Goal: Task Accomplishment & Management: Complete application form

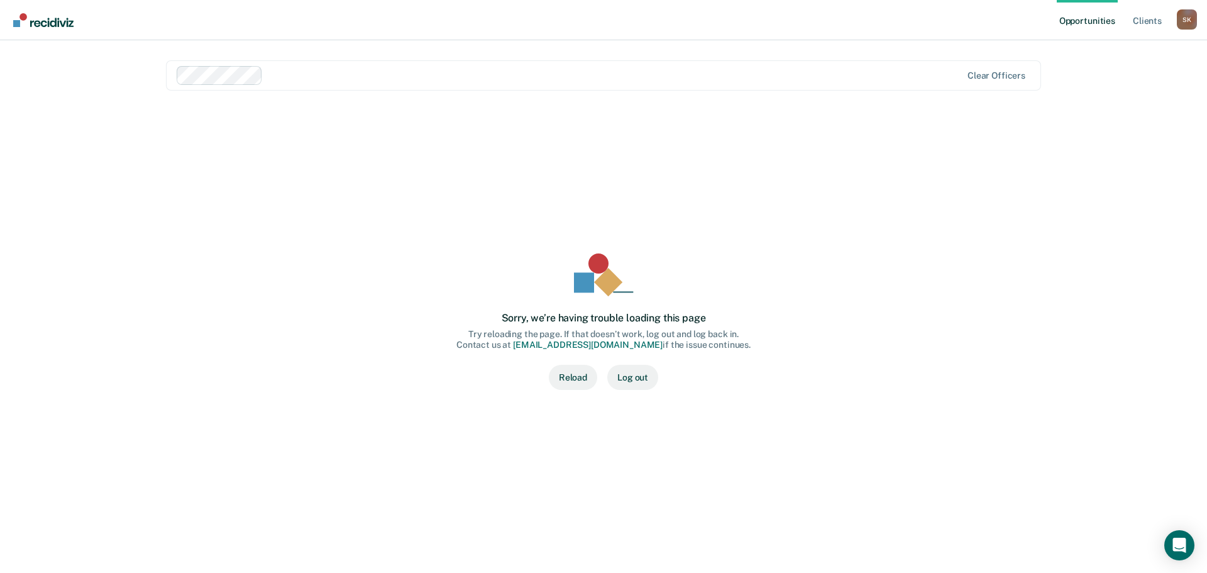
click at [564, 383] on button "Reload" at bounding box center [573, 377] width 48 height 25
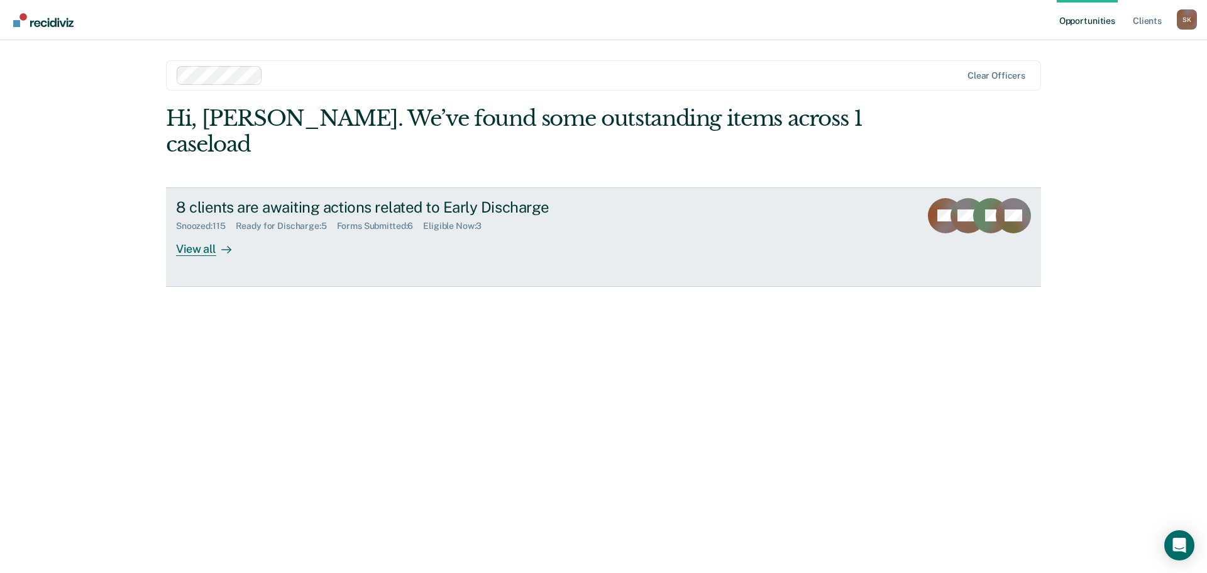
click at [223, 245] on icon at bounding box center [226, 250] width 10 height 10
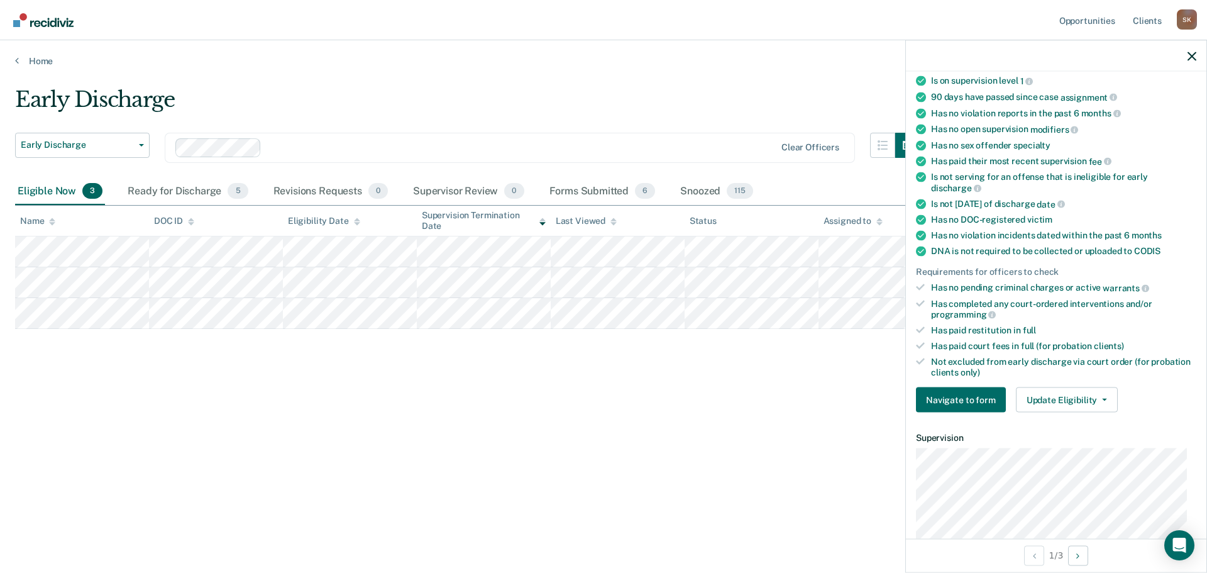
scroll to position [298, 0]
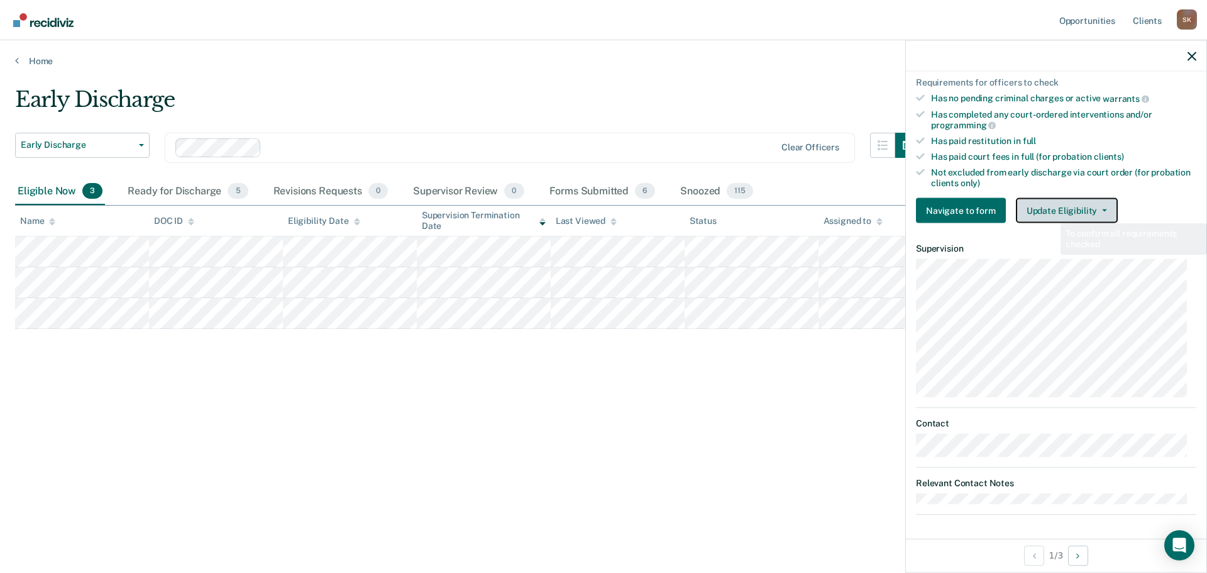
click at [1052, 213] on button "Update Eligibility" at bounding box center [1067, 210] width 102 height 25
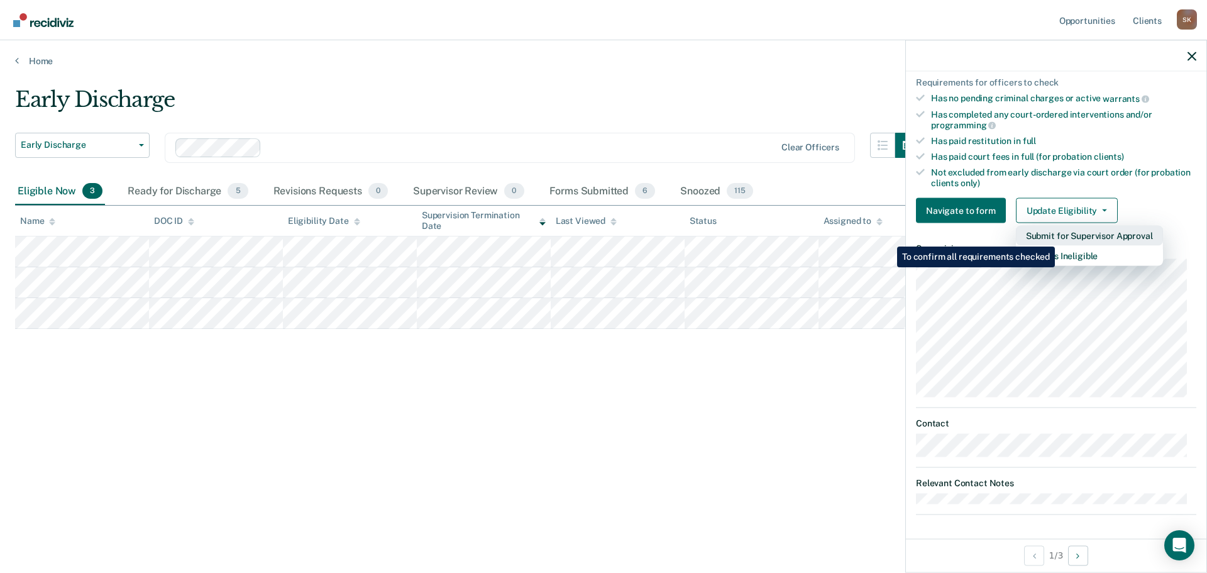
click at [1057, 237] on button "Submit for Supervisor Approval" at bounding box center [1089, 236] width 147 height 20
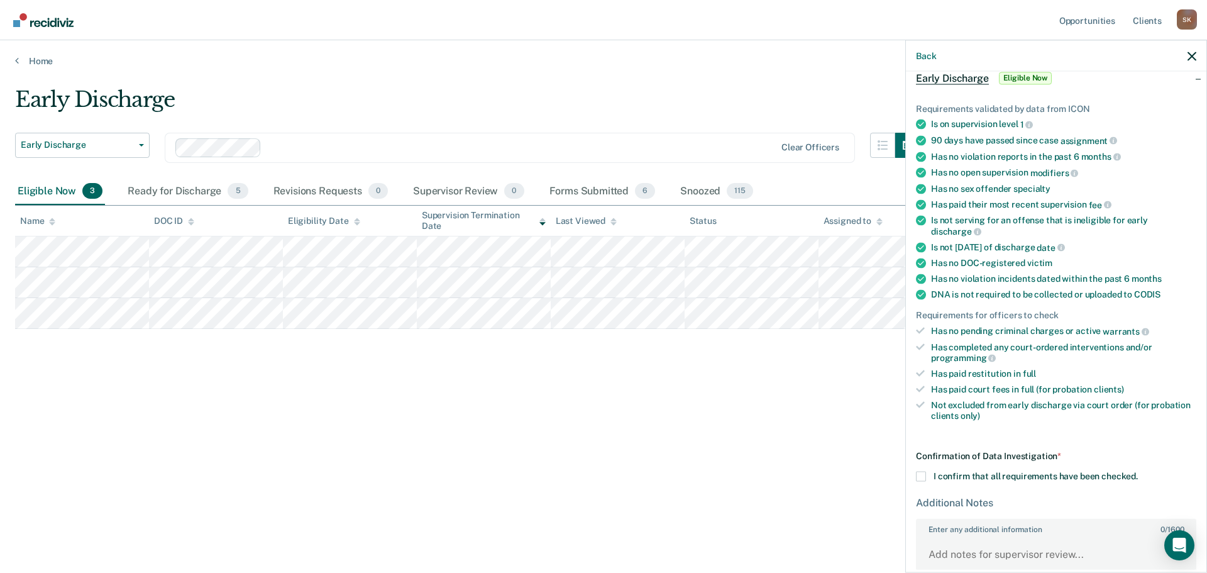
scroll to position [137, 0]
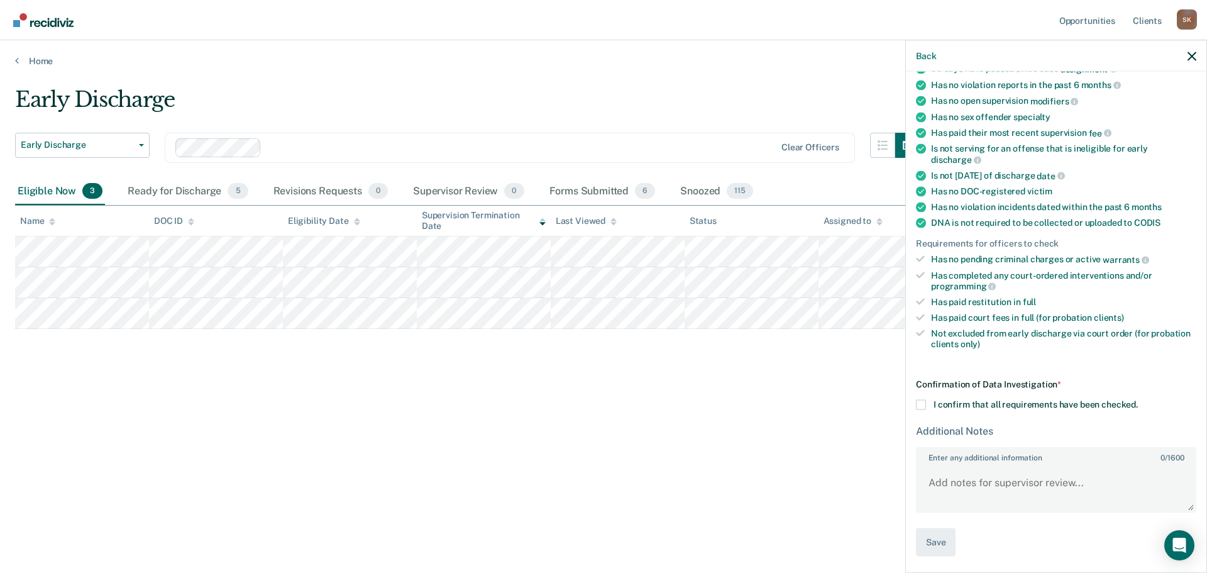
click at [936, 407] on span "I confirm that all requirements have been checked." at bounding box center [1036, 404] width 204 height 10
click at [1138, 400] on input "I confirm that all requirements have been checked." at bounding box center [1138, 400] width 0 height 0
click at [945, 543] on button "Save" at bounding box center [936, 542] width 40 height 28
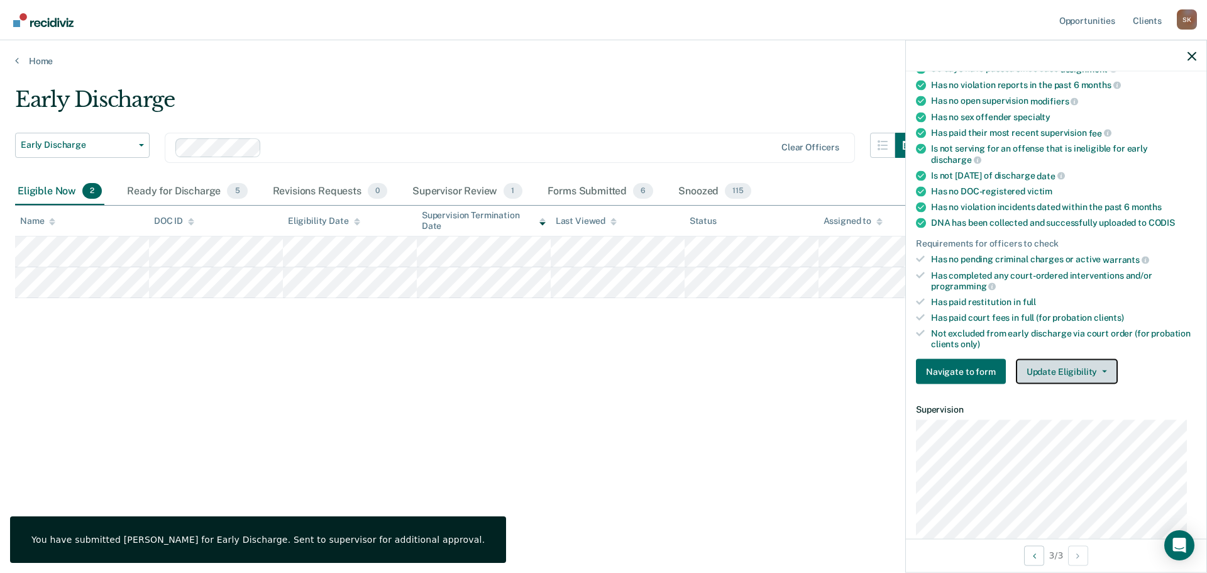
click at [1046, 373] on button "Update Eligibility" at bounding box center [1067, 371] width 102 height 25
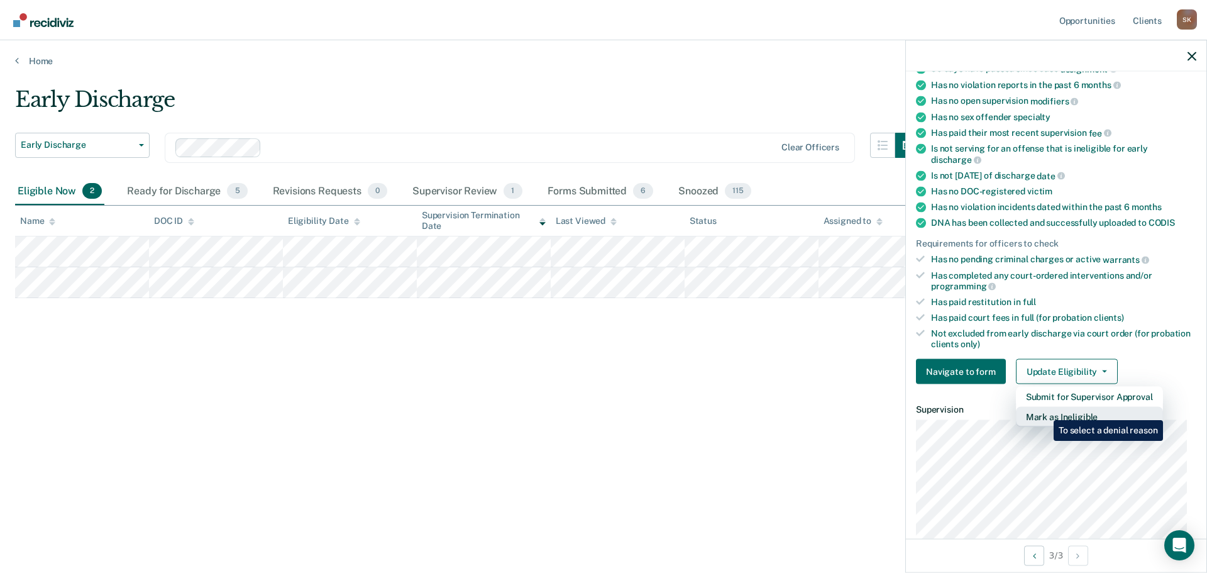
click at [1045, 411] on button "Mark as Ineligible" at bounding box center [1089, 417] width 147 height 20
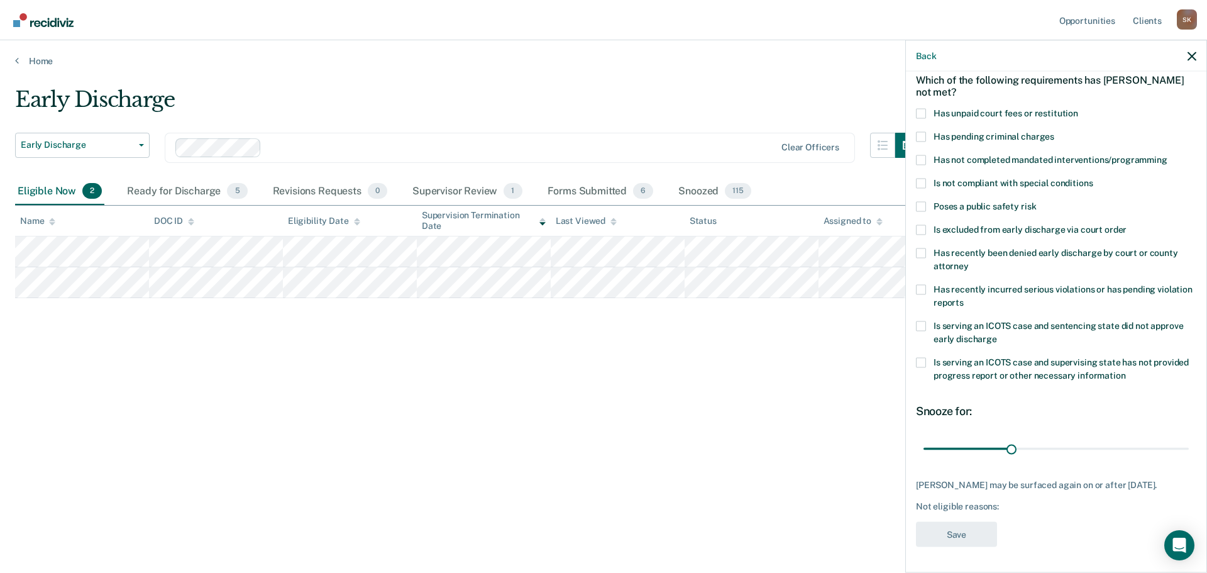
scroll to position [69, 0]
click at [918, 108] on span at bounding box center [921, 113] width 10 height 10
click at [1079, 108] on input "Has unpaid court fees or restitution" at bounding box center [1079, 108] width 0 height 0
click at [920, 108] on span at bounding box center [921, 113] width 10 height 10
click at [1079, 108] on input "Has unpaid court fees or restitution" at bounding box center [1079, 108] width 0 height 0
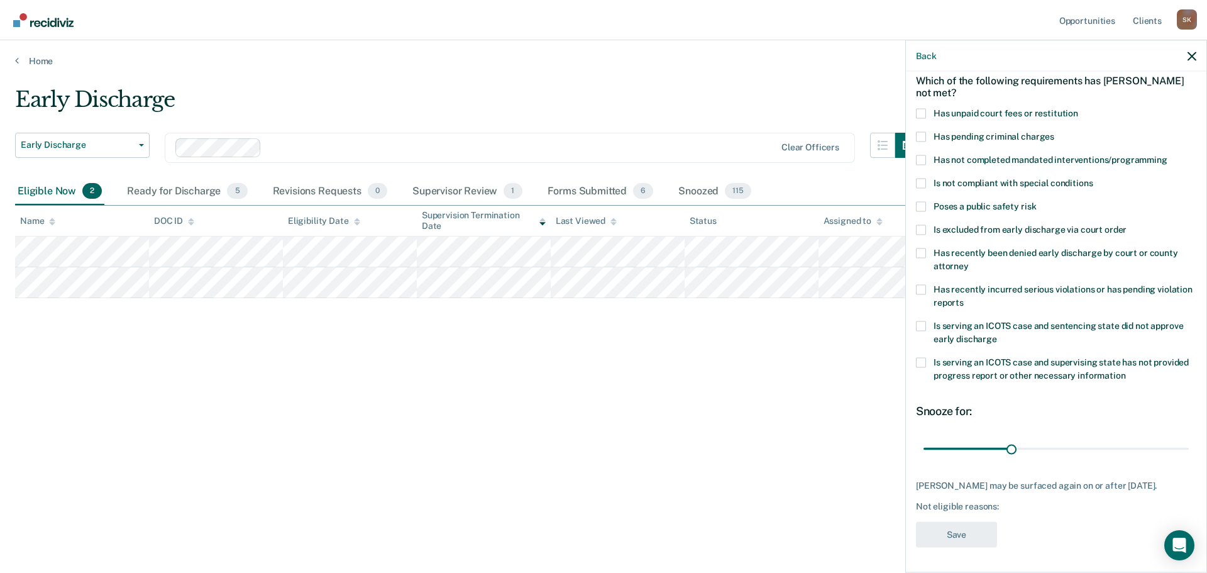
click at [942, 292] on span "Has recently incurred serious violations or has pending violation reports" at bounding box center [1063, 295] width 259 height 23
click at [964, 297] on input "Has recently incurred serious violations or has pending violation reports" at bounding box center [964, 297] width 0 height 0
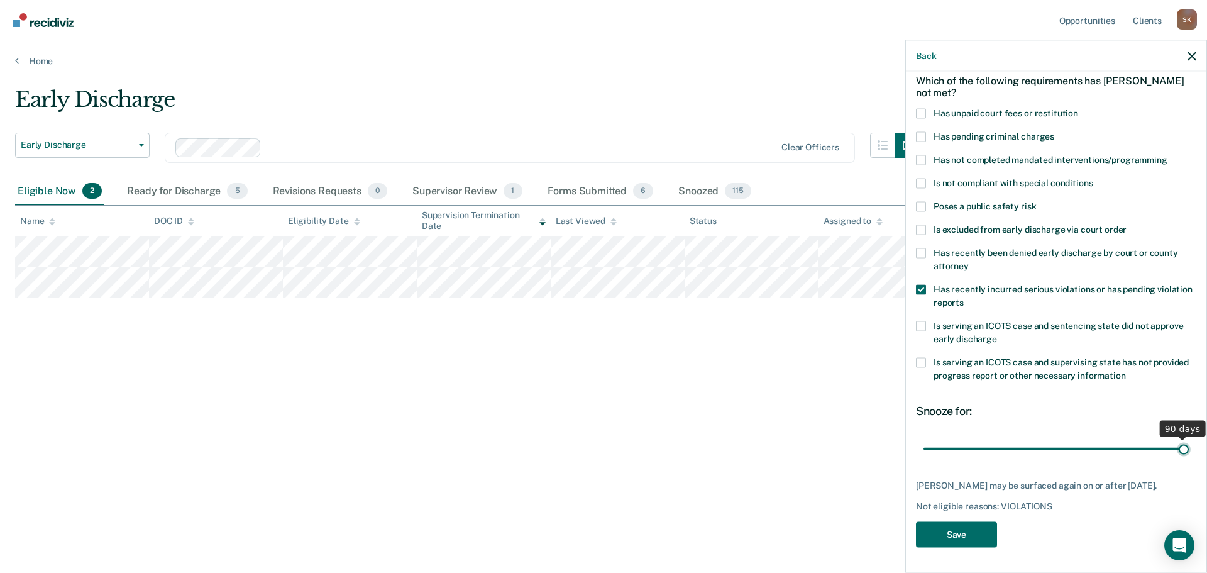
drag, startPoint x: 1009, startPoint y: 441, endPoint x: 1195, endPoint y: 439, distance: 185.5
click at [1189, 439] on input "range" at bounding box center [1056, 449] width 265 height 22
click at [922, 109] on label "Has unpaid court fees or restitution" at bounding box center [1056, 114] width 280 height 13
click at [1079, 108] on input "Has unpaid court fees or restitution" at bounding box center [1079, 108] width 0 height 0
drag, startPoint x: 985, startPoint y: 440, endPoint x: 1023, endPoint y: 435, distance: 38.0
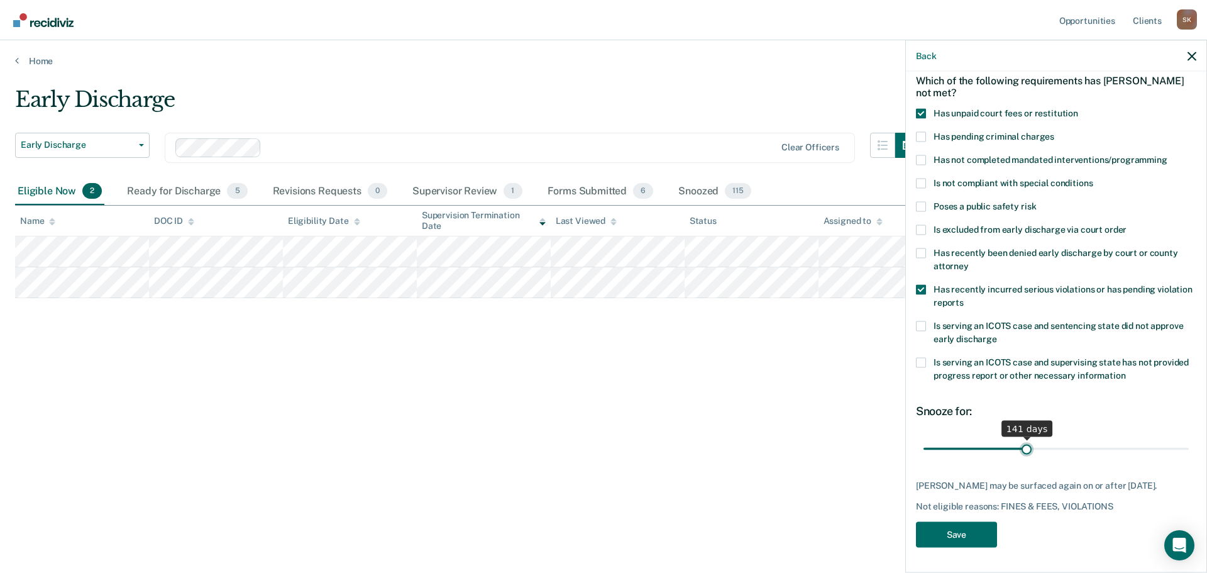
type input "141"
click at [1023, 438] on input "range" at bounding box center [1056, 449] width 265 height 22
click at [950, 537] on button "Save" at bounding box center [956, 534] width 81 height 26
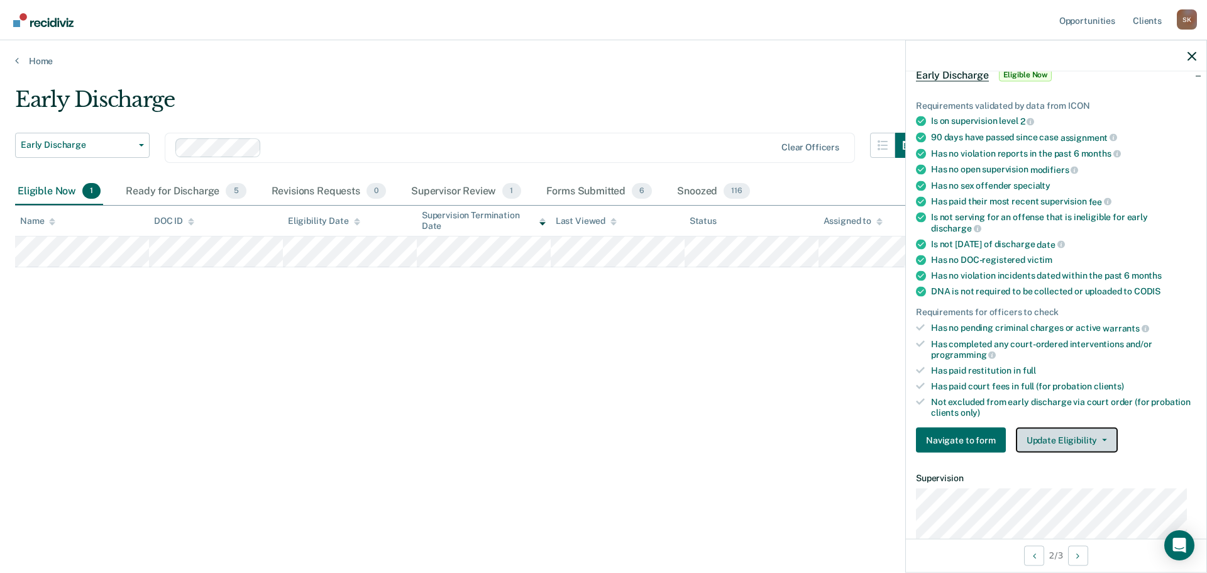
click at [1062, 434] on button "Update Eligibility" at bounding box center [1067, 440] width 102 height 25
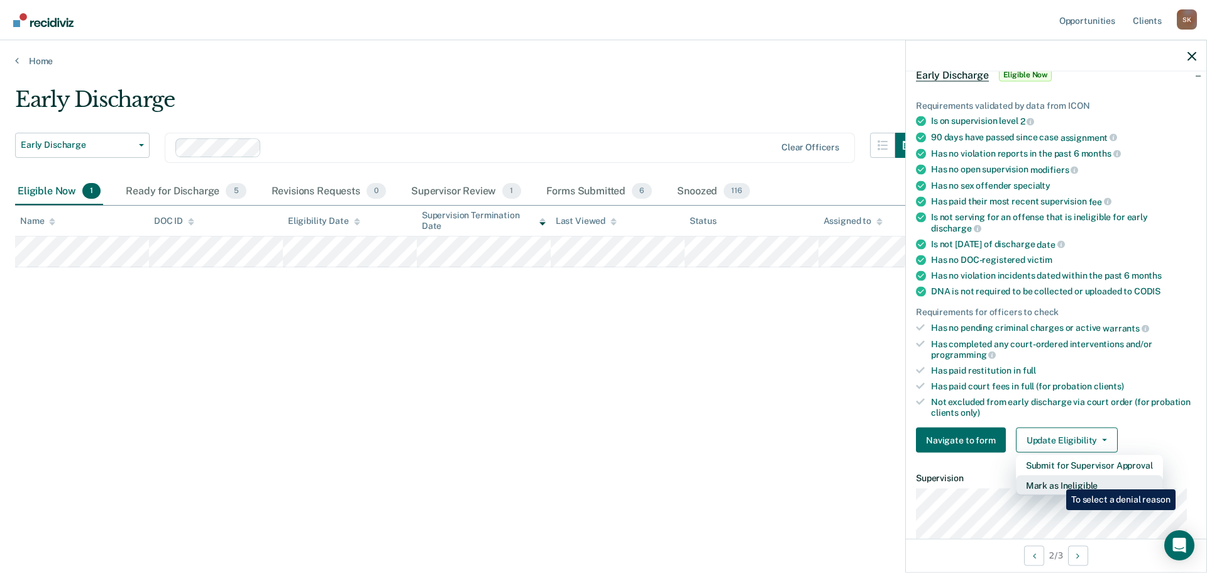
click at [1057, 480] on button "Mark as Ineligible" at bounding box center [1089, 485] width 147 height 20
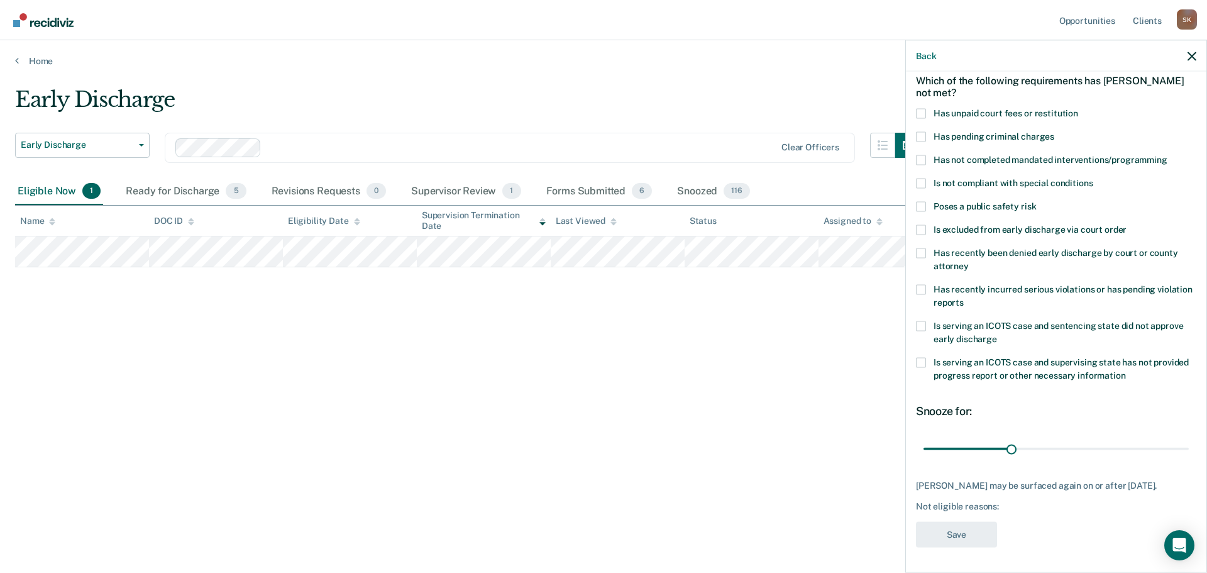
click at [923, 96] on div "Which of the following requirements has [PERSON_NAME] not met?" at bounding box center [1056, 86] width 280 height 44
click at [923, 108] on span at bounding box center [921, 113] width 10 height 10
click at [1079, 108] on input "Has unpaid court fees or restitution" at bounding box center [1079, 108] width 0 height 0
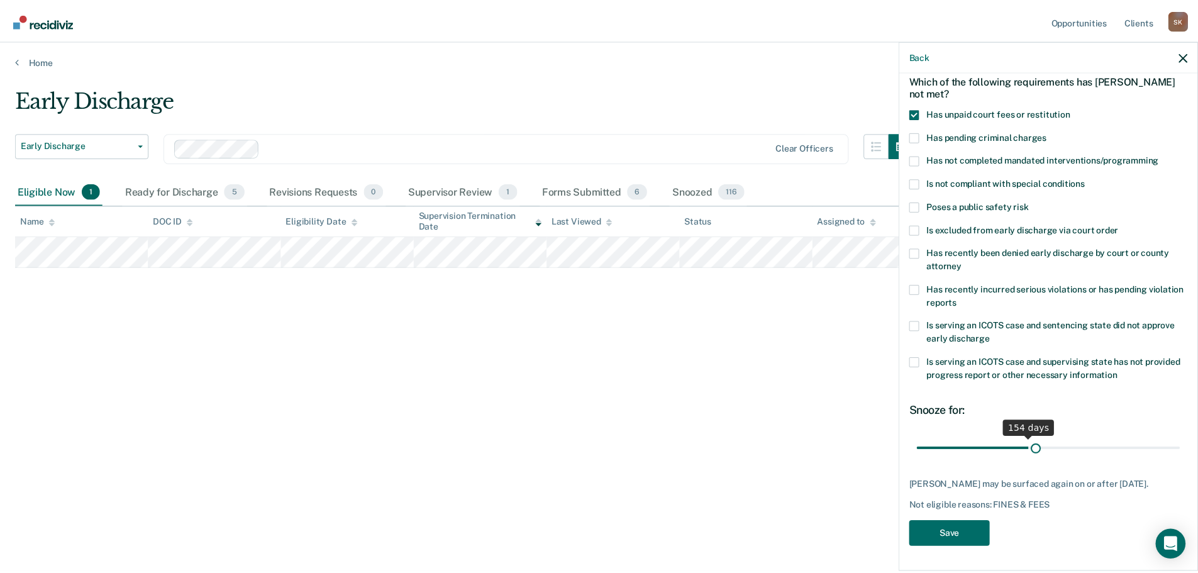
scroll to position [58, 0]
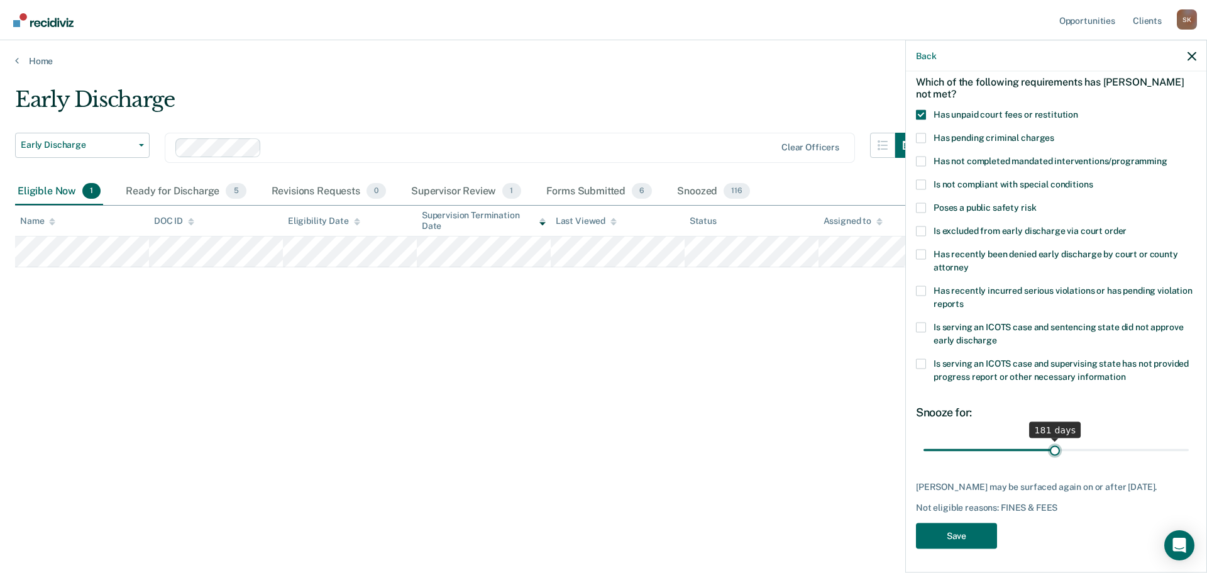
drag, startPoint x: 953, startPoint y: 437, endPoint x: 1051, endPoint y: 451, distance: 99.1
click at [1051, 451] on input "range" at bounding box center [1056, 450] width 265 height 22
type input "180"
click at [935, 526] on button "Save" at bounding box center [956, 536] width 81 height 26
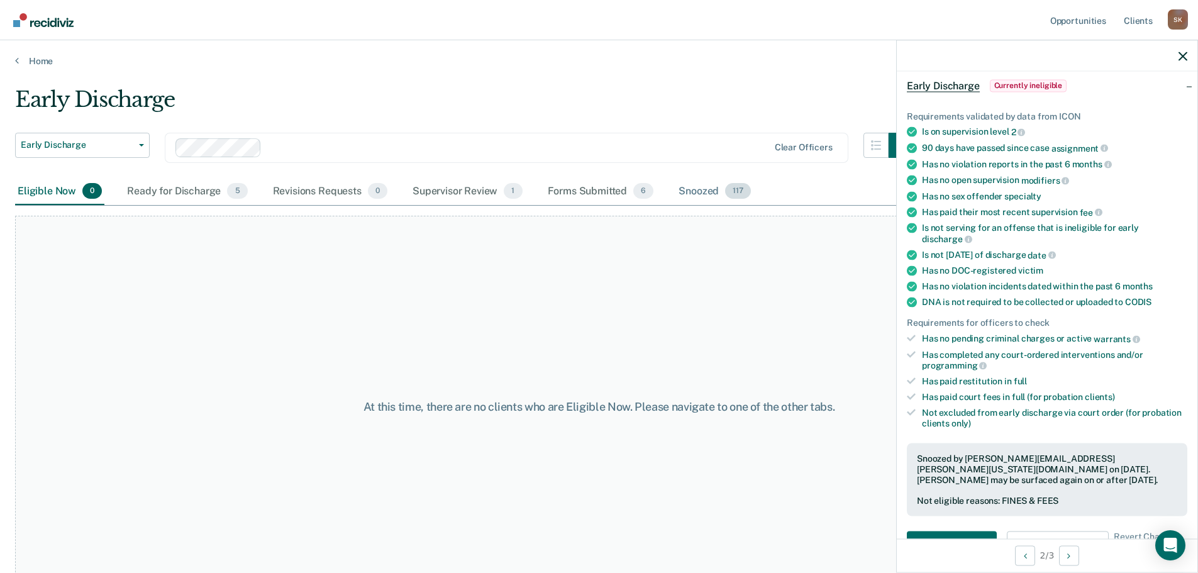
click at [691, 182] on div "Snoozed 117" at bounding box center [714, 192] width 77 height 28
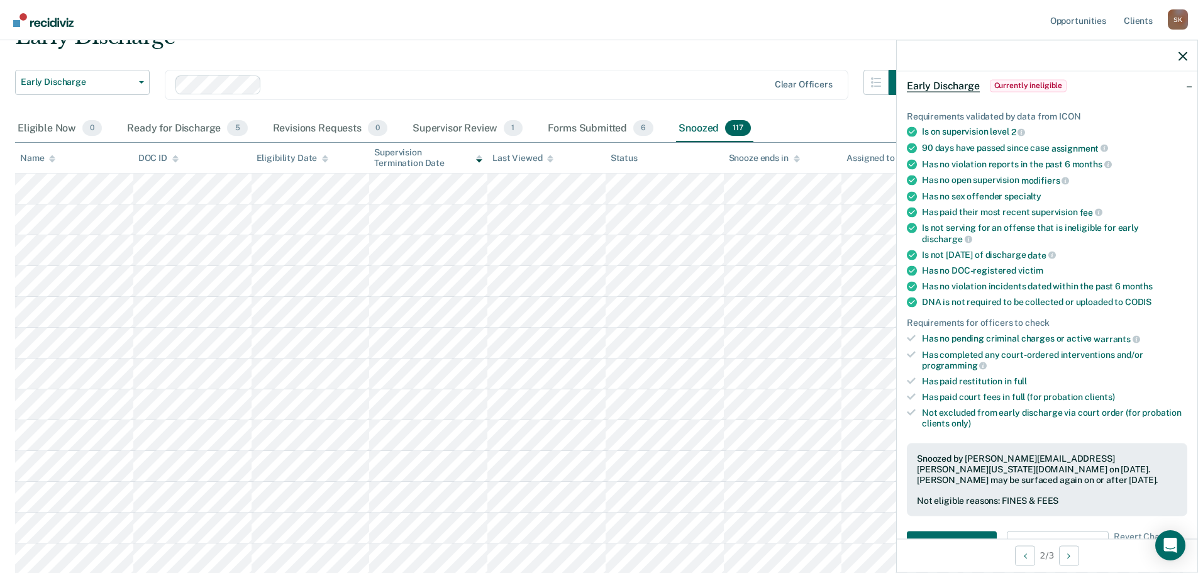
scroll to position [0, 0]
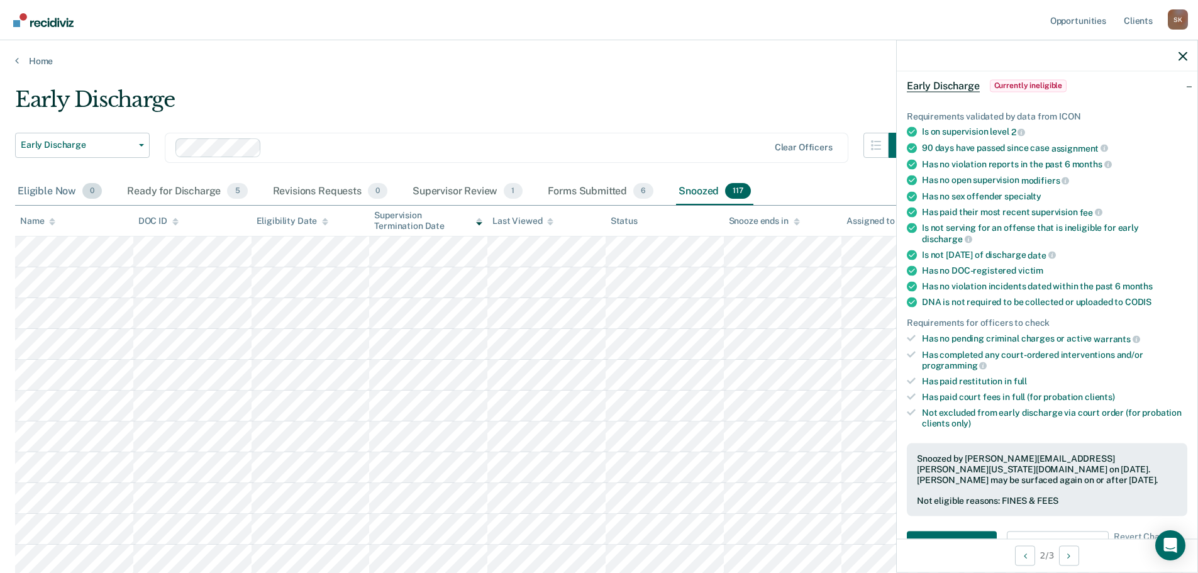
click at [67, 192] on div "Eligible Now 0" at bounding box center [59, 192] width 89 height 28
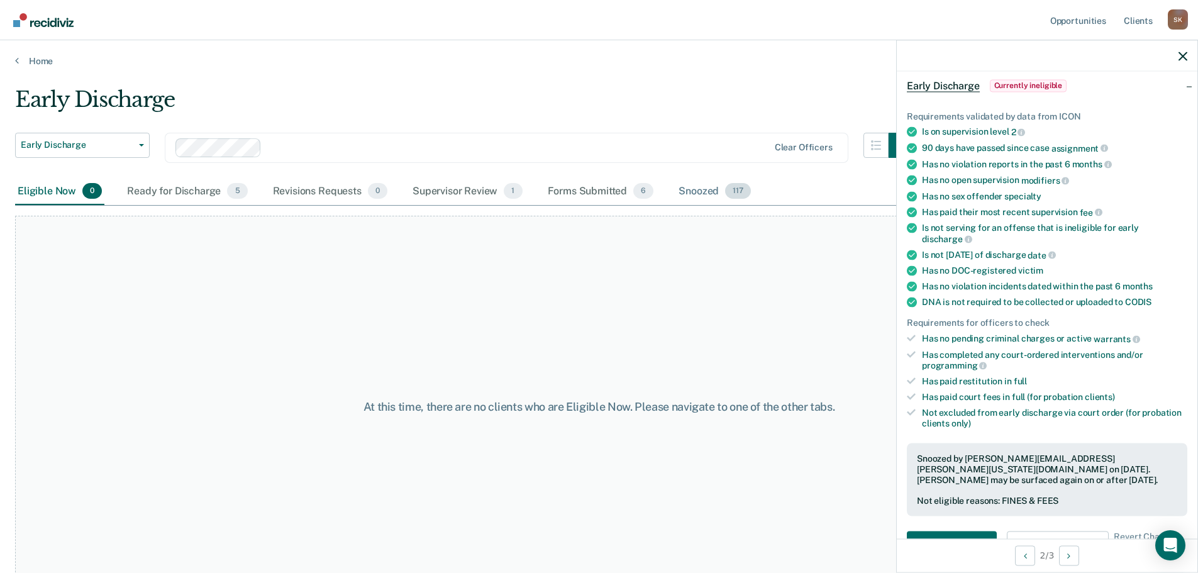
click at [725, 191] on span "117" at bounding box center [738, 191] width 26 height 16
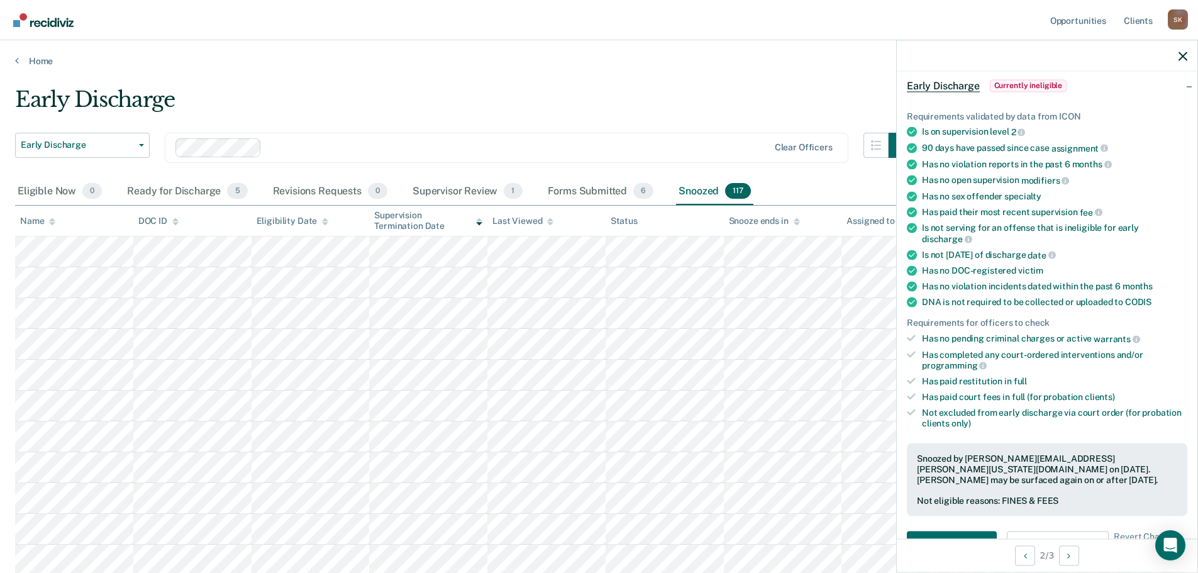
click at [43, 224] on div "Name" at bounding box center [37, 221] width 35 height 11
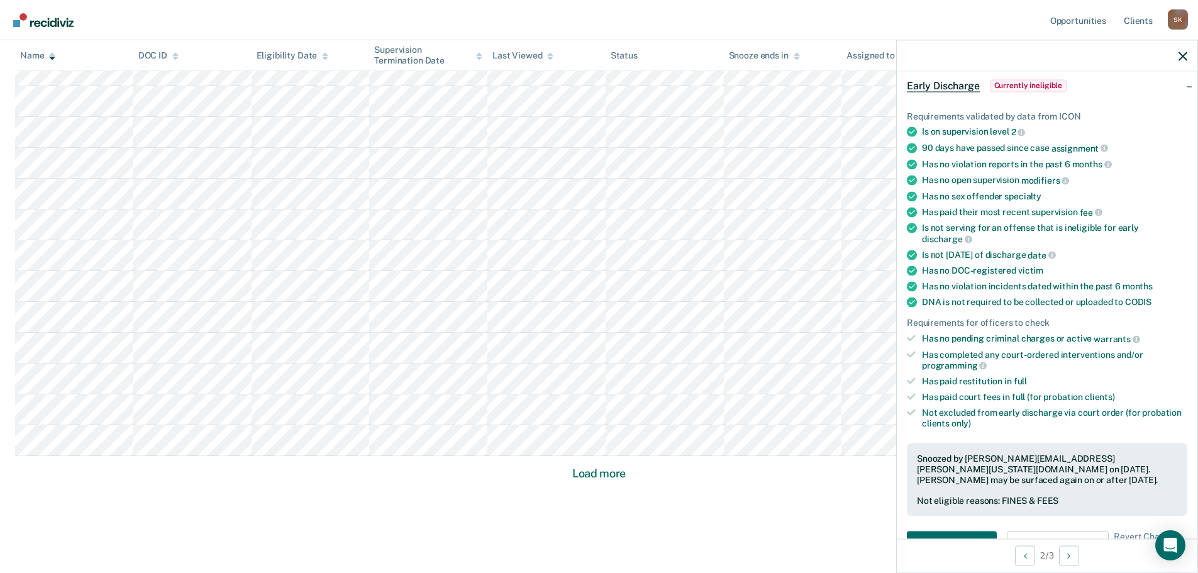
scroll to position [724, 0]
click at [580, 453] on button "Load more" at bounding box center [599, 454] width 61 height 15
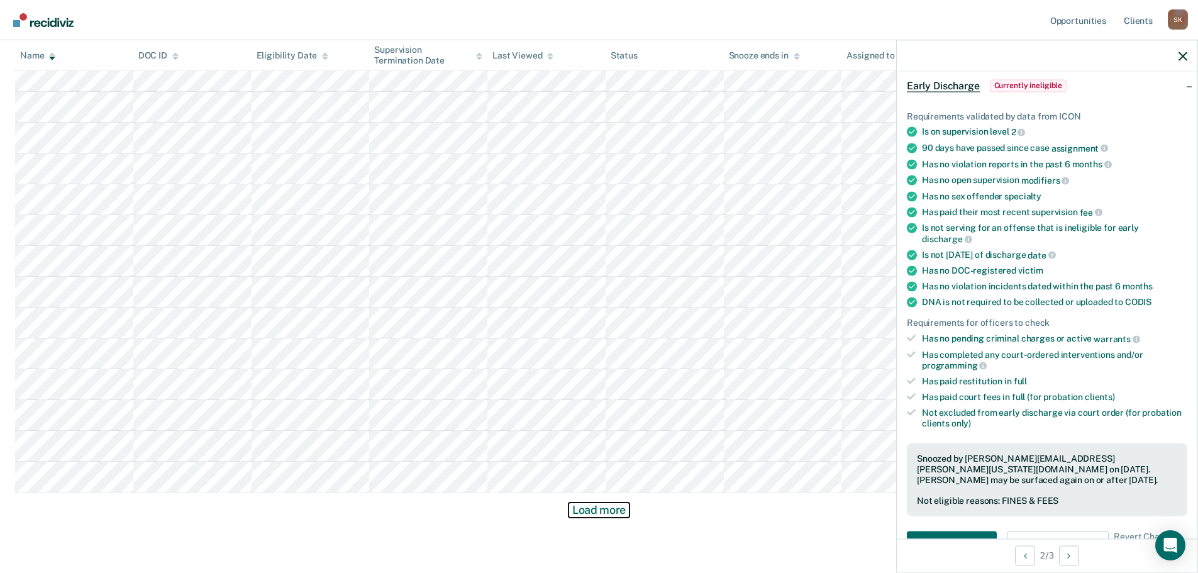
scroll to position [1648, 0]
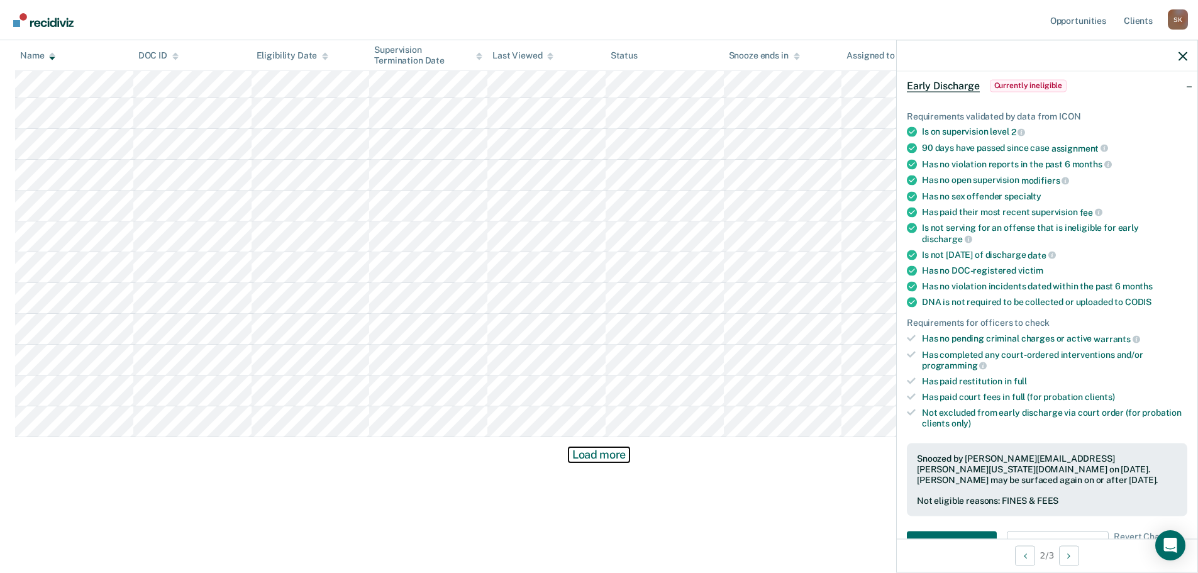
click at [601, 455] on button "Load more" at bounding box center [599, 454] width 61 height 15
click at [610, 458] on button "Load more" at bounding box center [599, 454] width 61 height 15
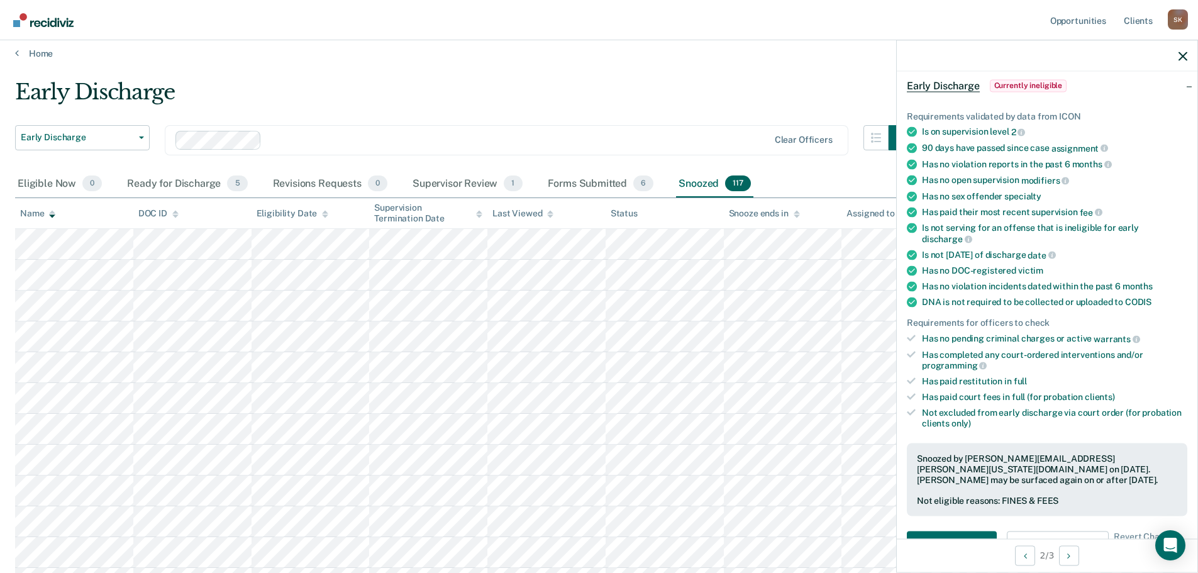
scroll to position [0, 0]
